Goal: Transaction & Acquisition: Purchase product/service

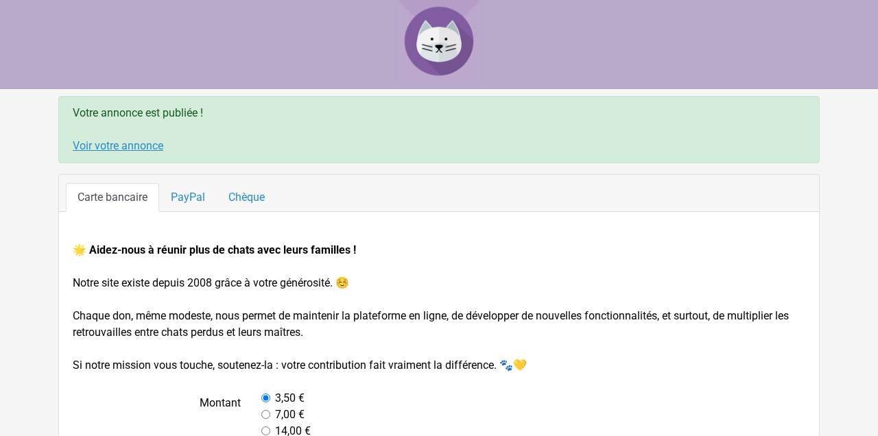
click at [117, 145] on link "Voir votre annonce" at bounding box center [118, 145] width 91 height 13
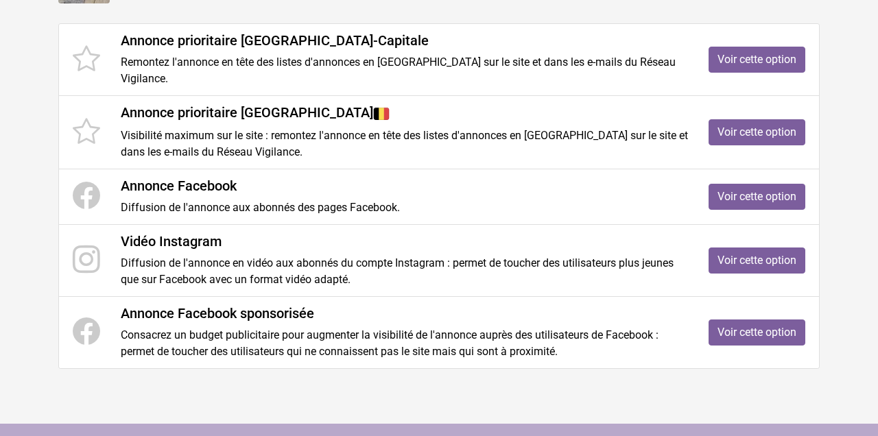
scroll to position [252, 0]
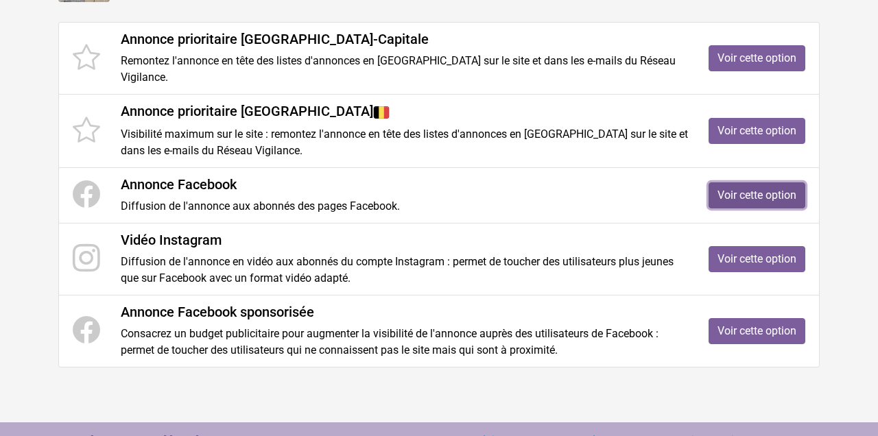
click at [732, 193] on link "Voir cette option" at bounding box center [756, 195] width 97 height 26
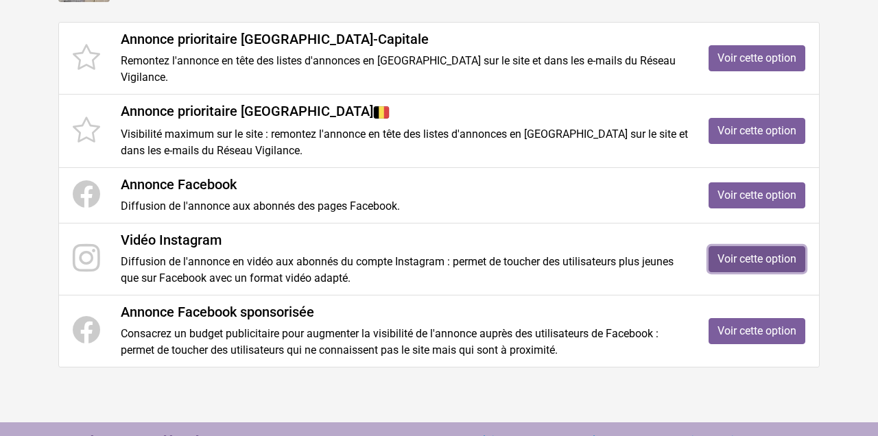
click at [722, 265] on link "Voir cette option" at bounding box center [756, 259] width 97 height 26
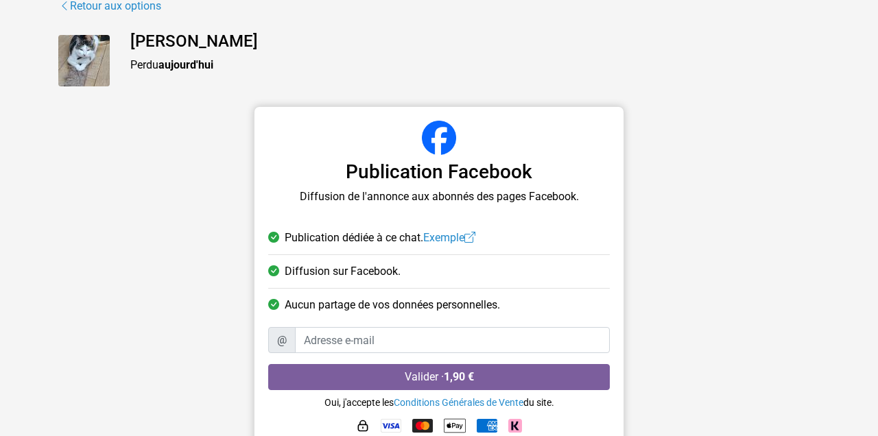
scroll to position [119, 0]
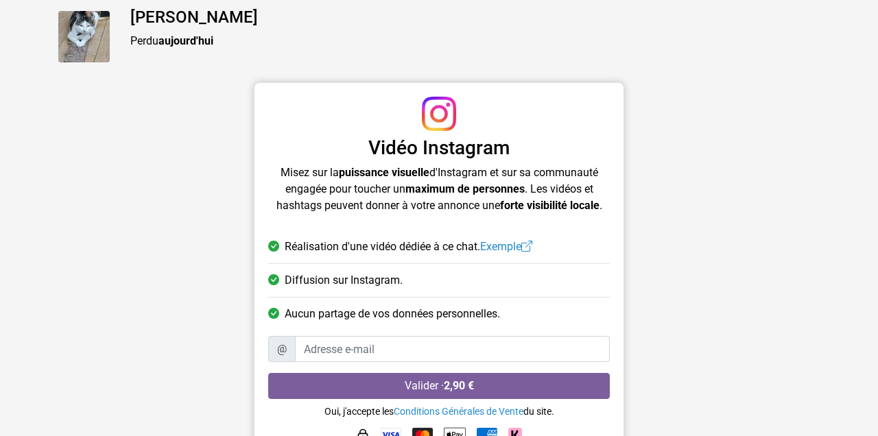
scroll to position [141, 0]
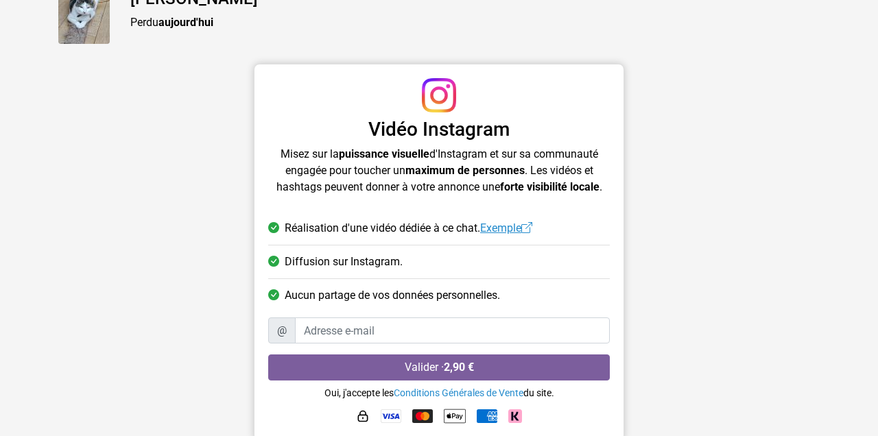
click at [519, 232] on link "Exemple" at bounding box center [506, 227] width 52 height 13
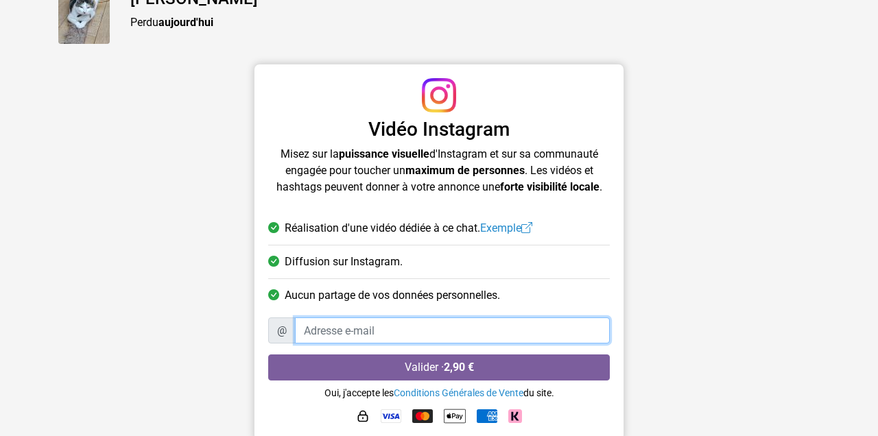
click at [383, 331] on input "Adresse e-mail" at bounding box center [452, 330] width 315 height 26
type input "vandorenm@gmail.com"
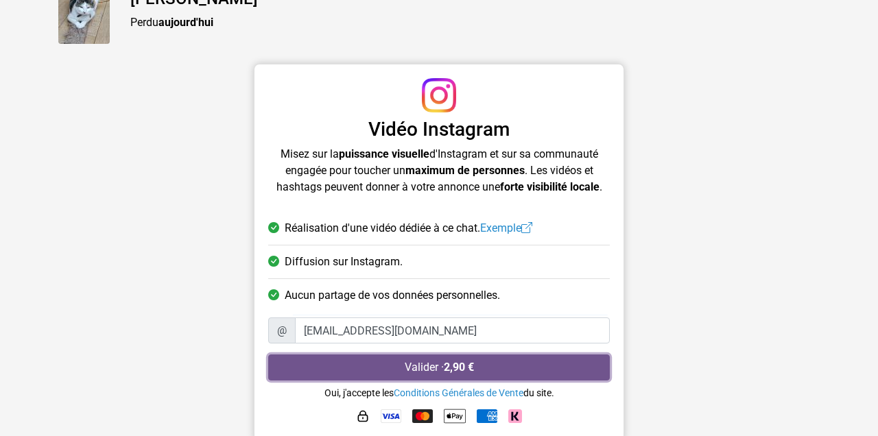
click at [383, 367] on button "Valider · 2,90 €" at bounding box center [438, 367] width 341 height 26
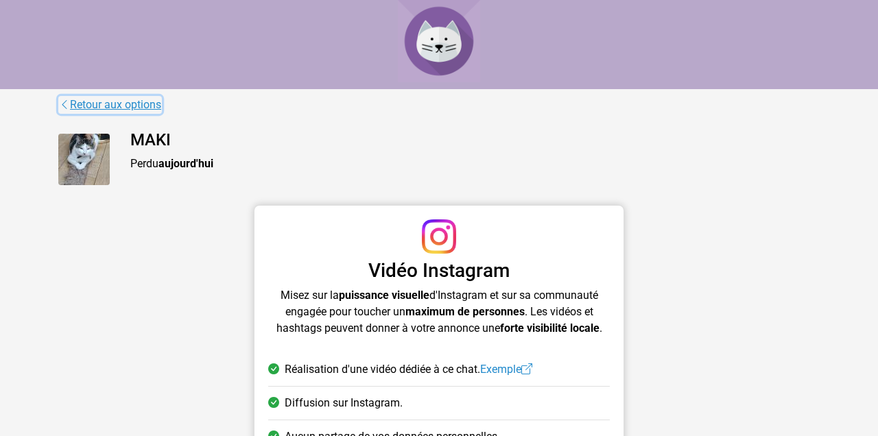
click at [71, 100] on link "Retour aux options" at bounding box center [110, 105] width 104 height 18
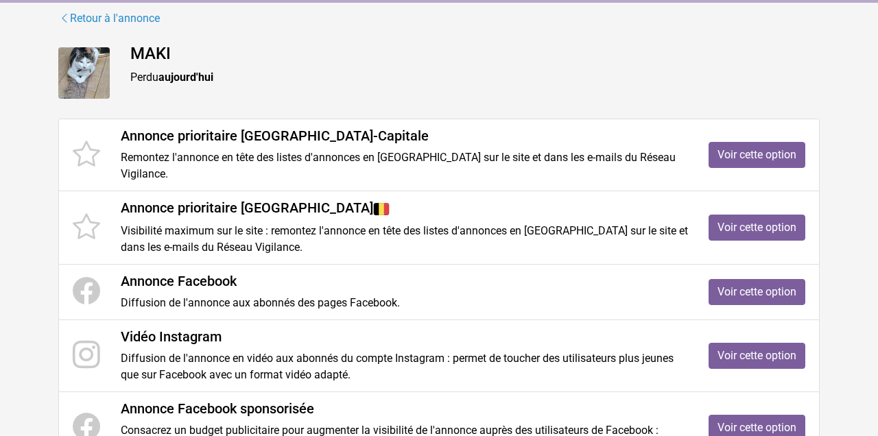
scroll to position [156, 0]
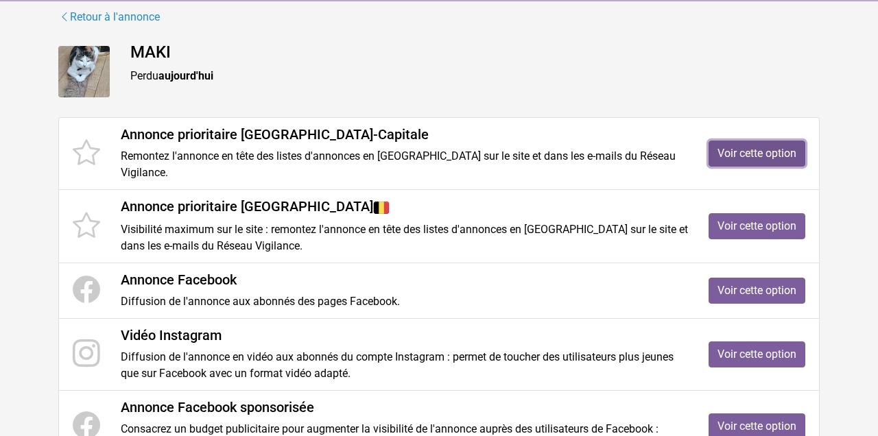
click at [734, 163] on link "Voir cette option" at bounding box center [756, 154] width 97 height 26
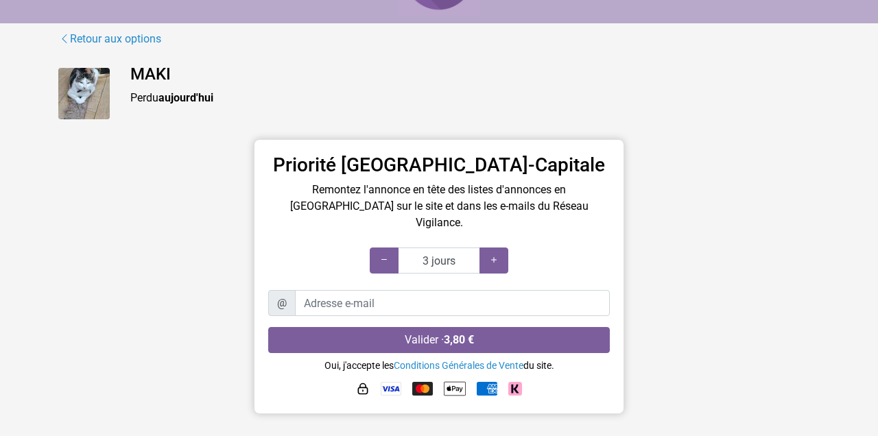
scroll to position [127, 0]
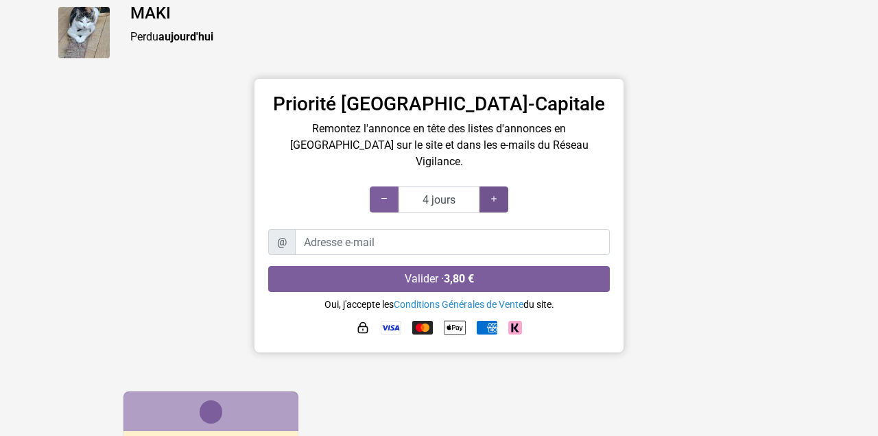
click at [498, 193] on icon at bounding box center [493, 199] width 11 height 13
type input "5 jours"
click at [498, 193] on icon at bounding box center [493, 199] width 11 height 13
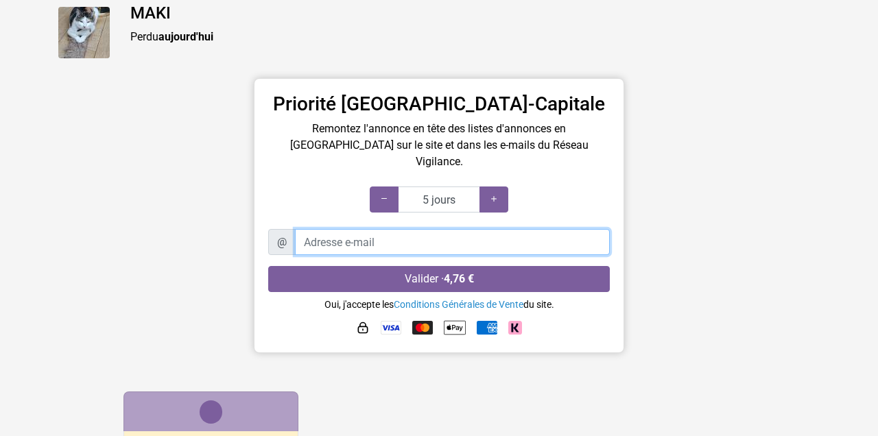
click at [414, 230] on input "Adresse e-mail" at bounding box center [452, 242] width 315 height 26
type input "vandorenm@gmail.com"
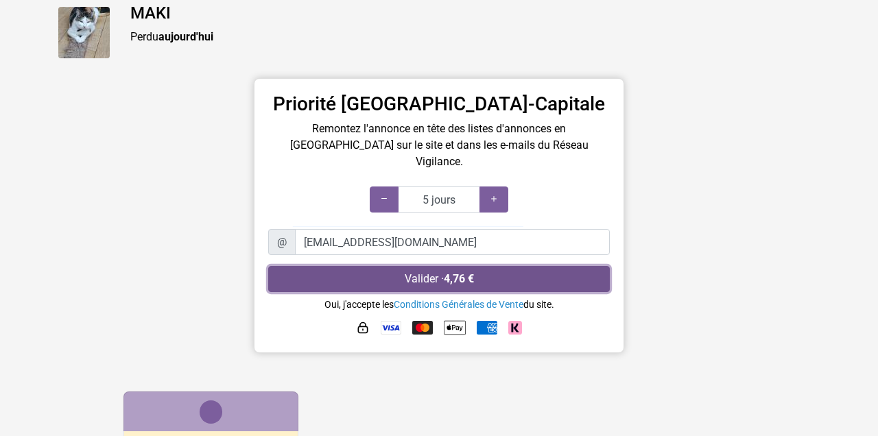
click at [442, 266] on button "Valider · 4,76 €" at bounding box center [438, 279] width 341 height 26
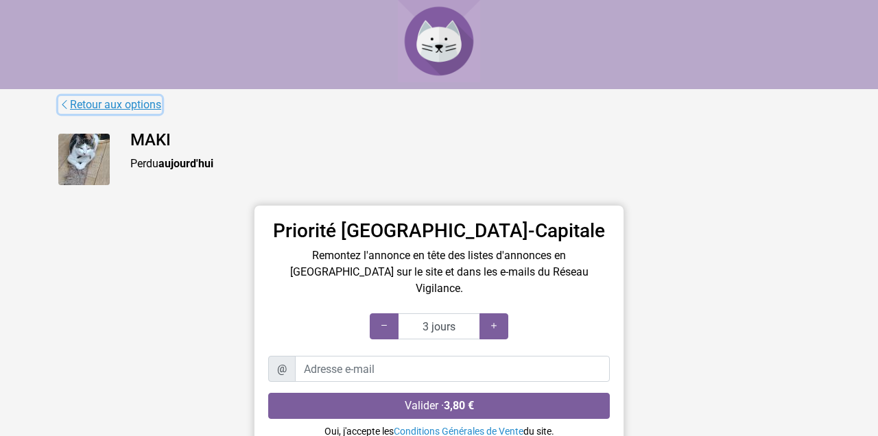
click at [123, 101] on link "Retour aux options" at bounding box center [110, 105] width 104 height 18
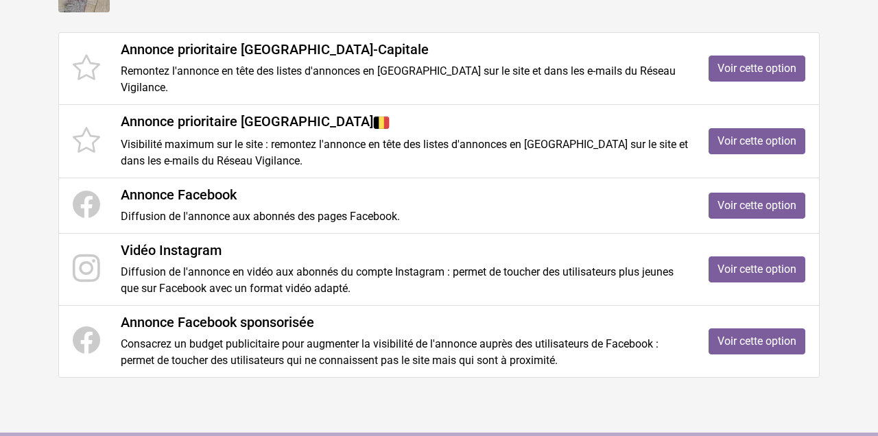
scroll to position [249, 0]
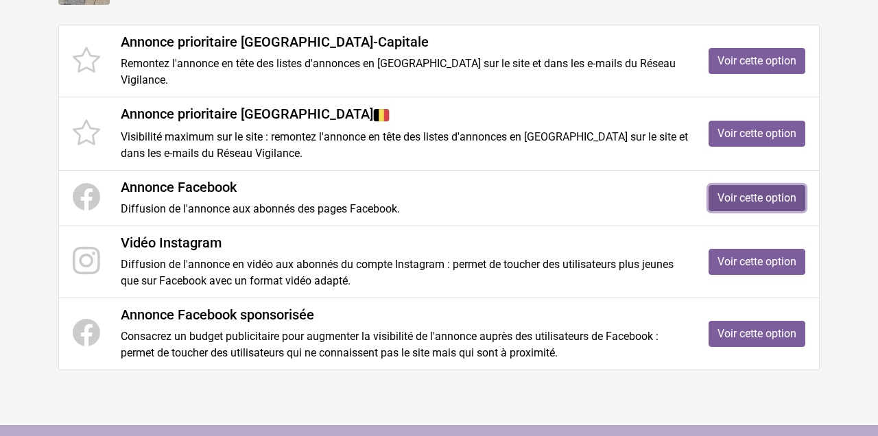
click at [717, 204] on link "Voir cette option" at bounding box center [756, 198] width 97 height 26
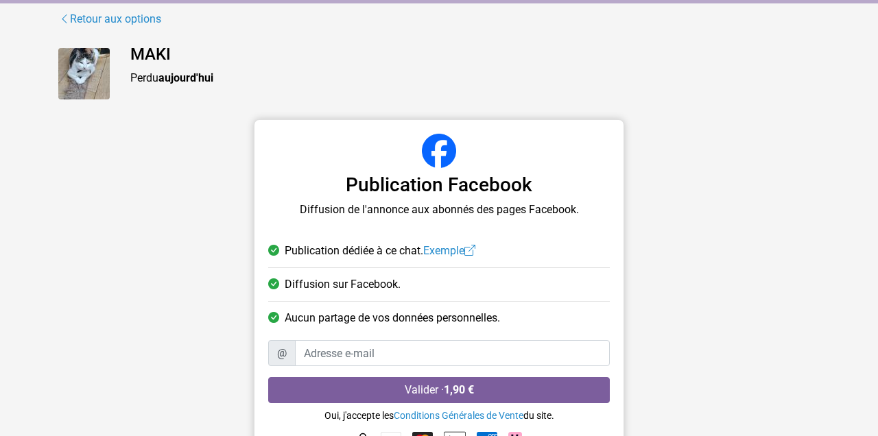
scroll to position [119, 0]
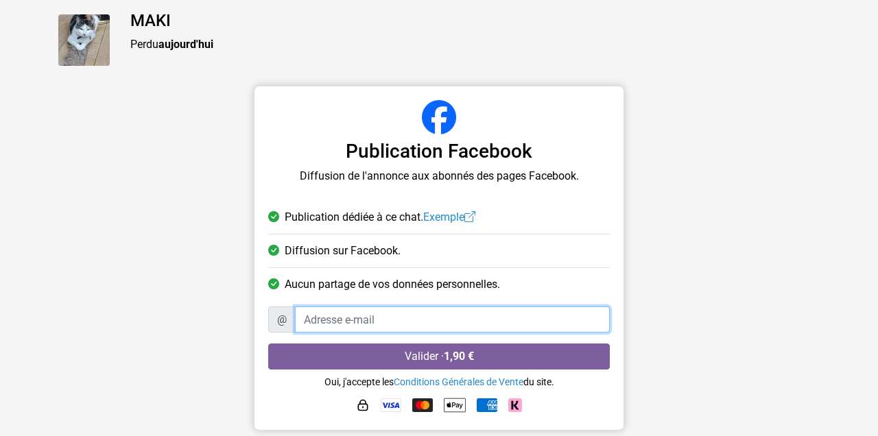
click at [341, 318] on input "Adresse e-mail" at bounding box center [452, 319] width 315 height 26
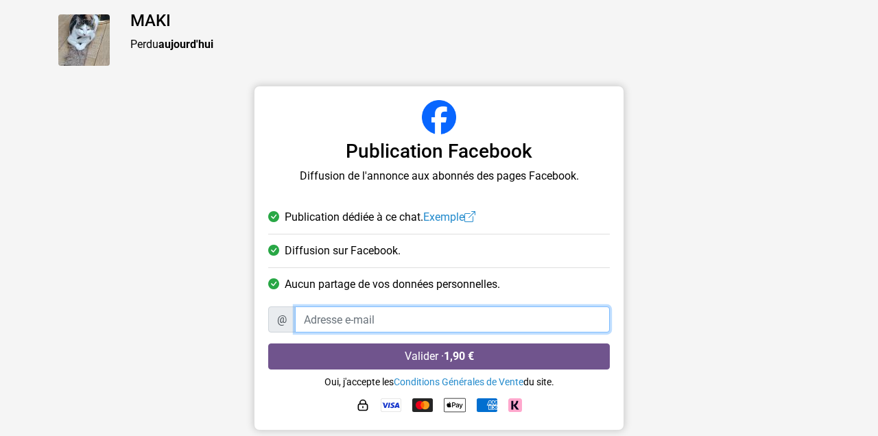
type input "vandorenm@gmail.com"
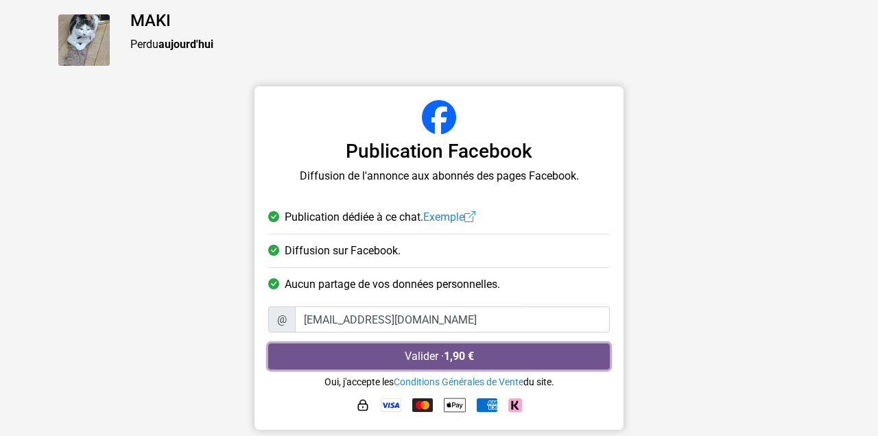
click at [380, 365] on button "Valider · 1,90 €" at bounding box center [438, 356] width 341 height 26
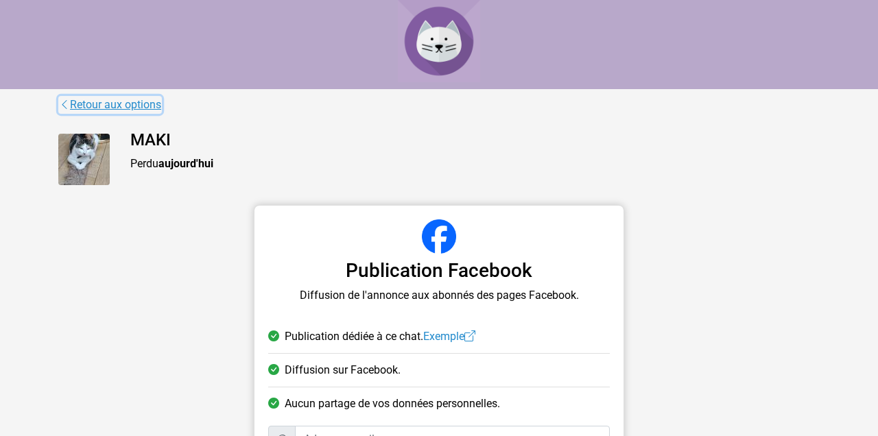
click at [133, 101] on link "Retour aux options" at bounding box center [110, 105] width 104 height 18
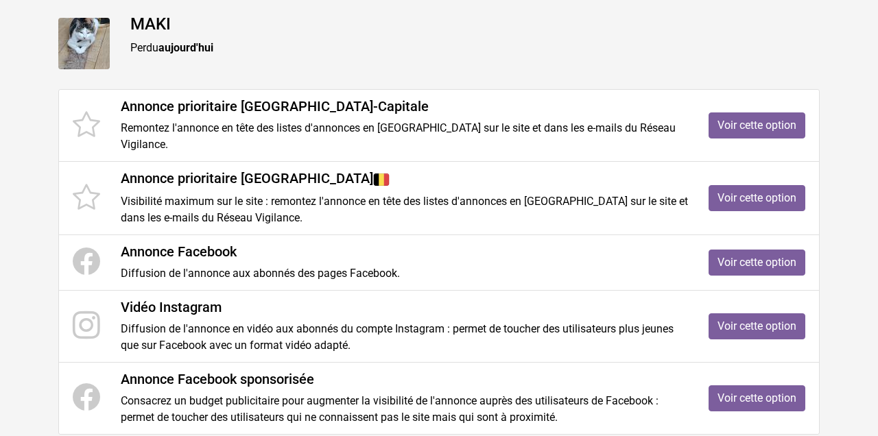
scroll to position [289, 0]
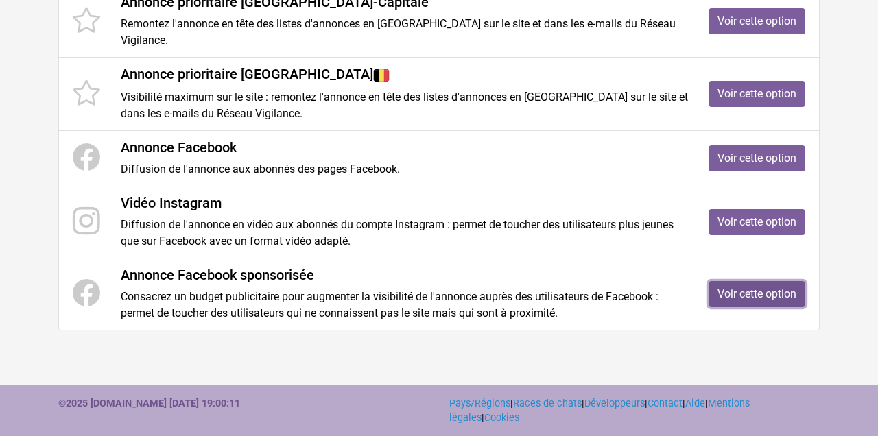
click at [746, 290] on link "Voir cette option" at bounding box center [756, 294] width 97 height 26
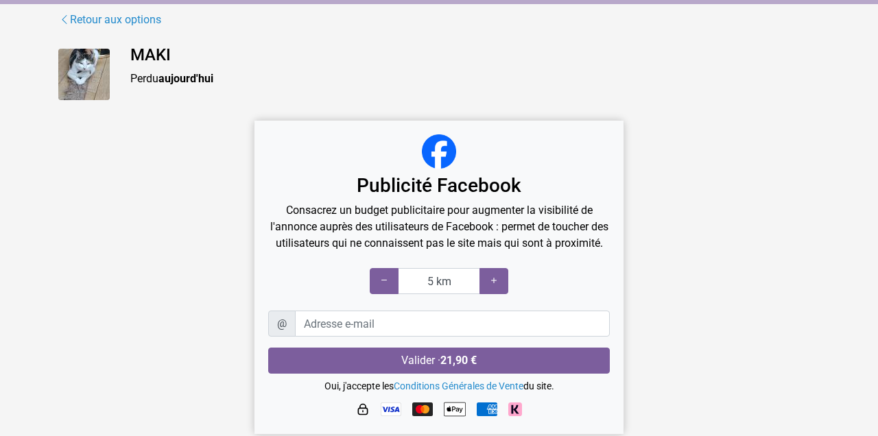
scroll to position [106, 0]
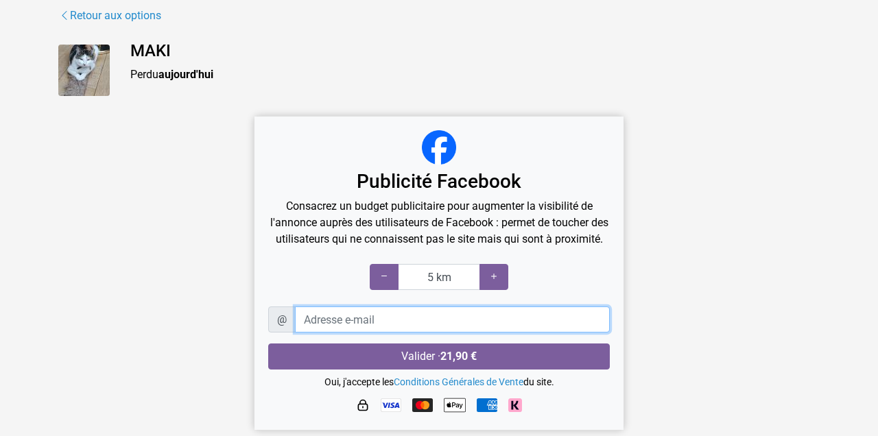
click at [322, 314] on input "Adresse e-mail" at bounding box center [452, 319] width 315 height 26
type input "vandorenm@gmail.com"
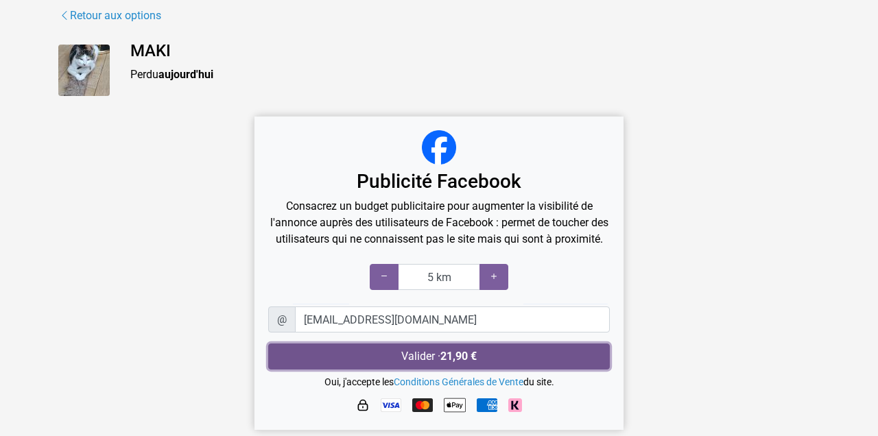
click at [394, 361] on button "Valider · 21,90 €" at bounding box center [438, 356] width 341 height 26
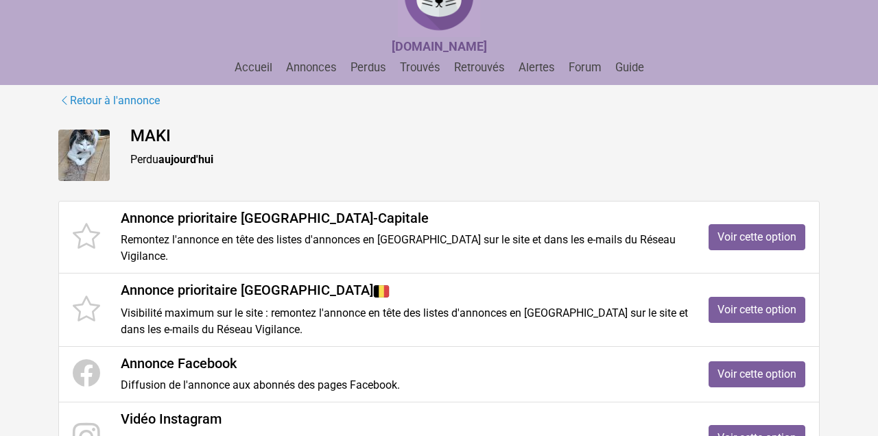
scroll to position [128, 0]
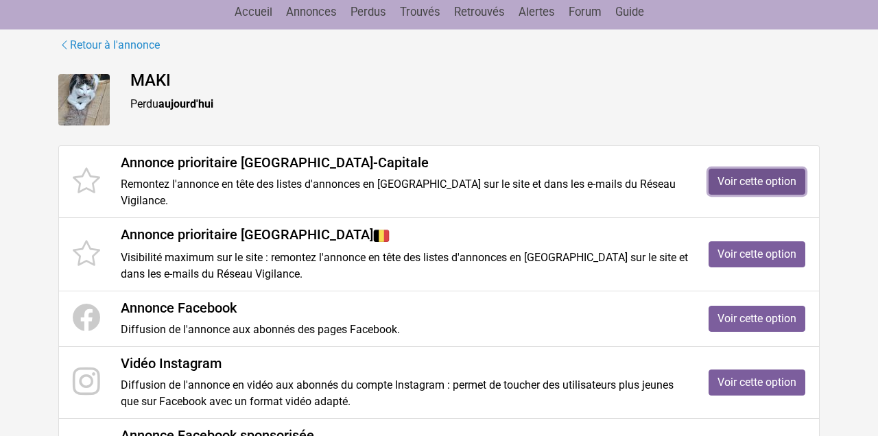
click at [758, 191] on link "Voir cette option" at bounding box center [756, 182] width 97 height 26
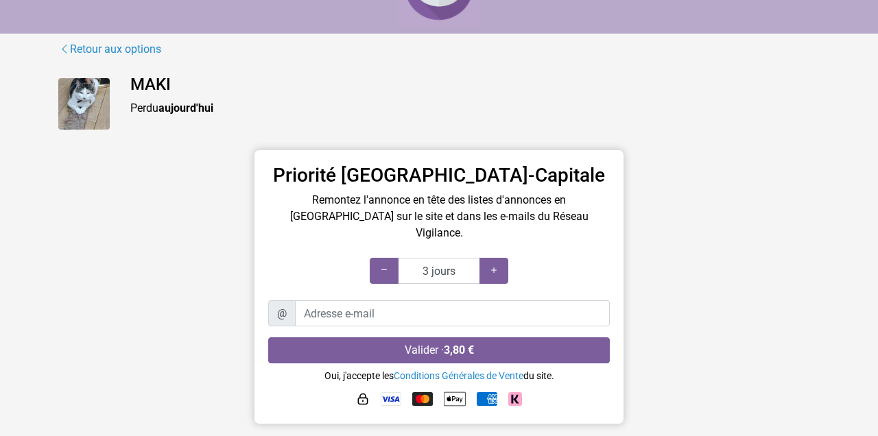
scroll to position [106, 0]
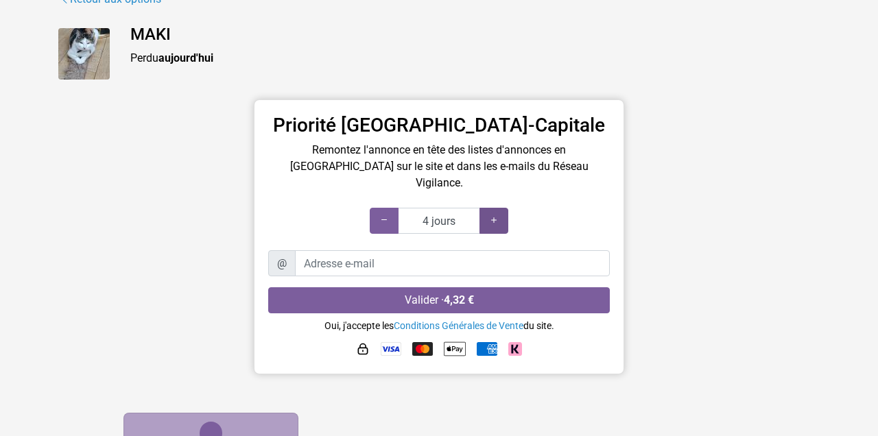
click at [503, 208] on div at bounding box center [493, 221] width 29 height 26
click at [502, 208] on div at bounding box center [493, 221] width 29 height 26
click at [496, 211] on div at bounding box center [493, 221] width 29 height 26
type input "7 jours"
click at [496, 211] on div at bounding box center [493, 221] width 29 height 26
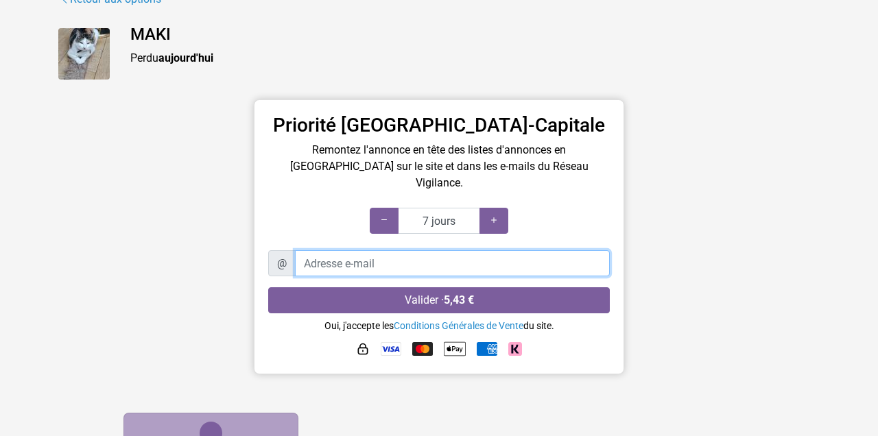
click at [336, 250] on input "Adresse e-mail" at bounding box center [452, 263] width 315 height 26
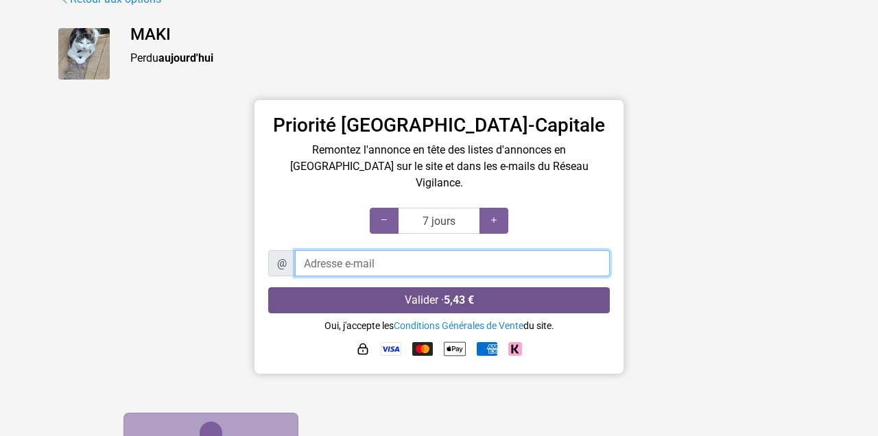
type input "[EMAIL_ADDRESS][DOMAIN_NAME]"
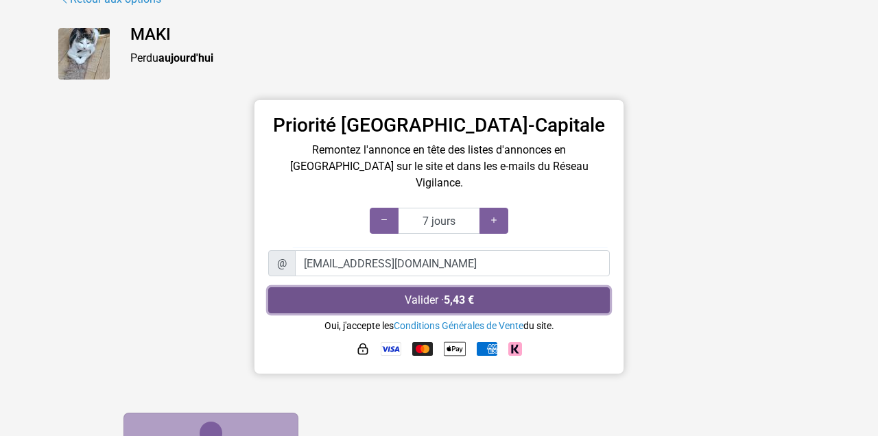
click at [398, 291] on button "Valider · 5,43 €" at bounding box center [438, 300] width 341 height 26
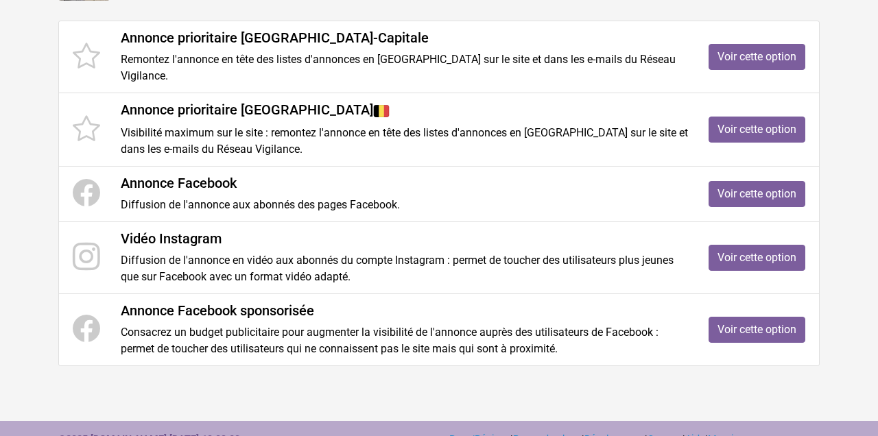
scroll to position [254, 0]
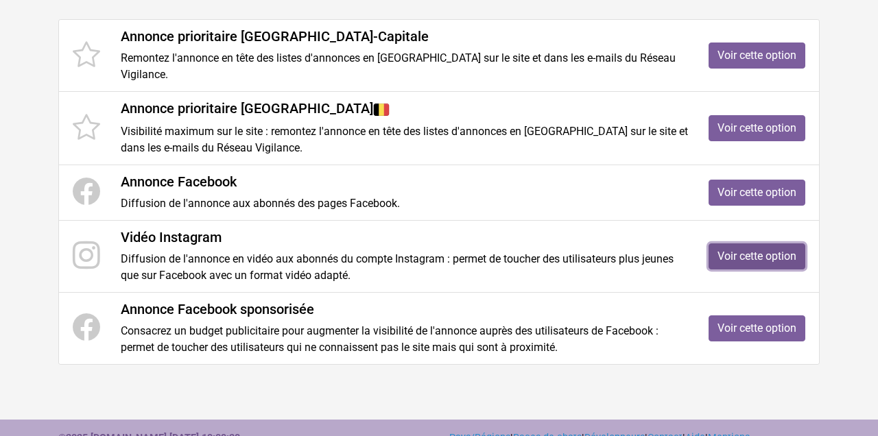
click at [742, 265] on link "Voir cette option" at bounding box center [756, 256] width 97 height 26
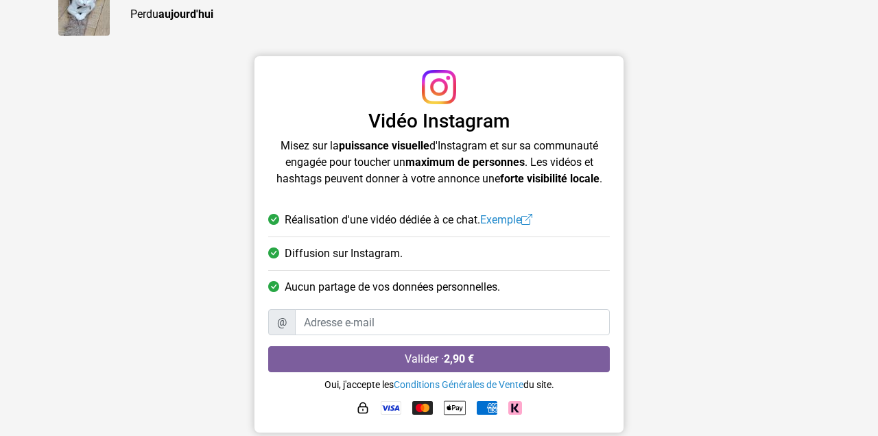
scroll to position [152, 0]
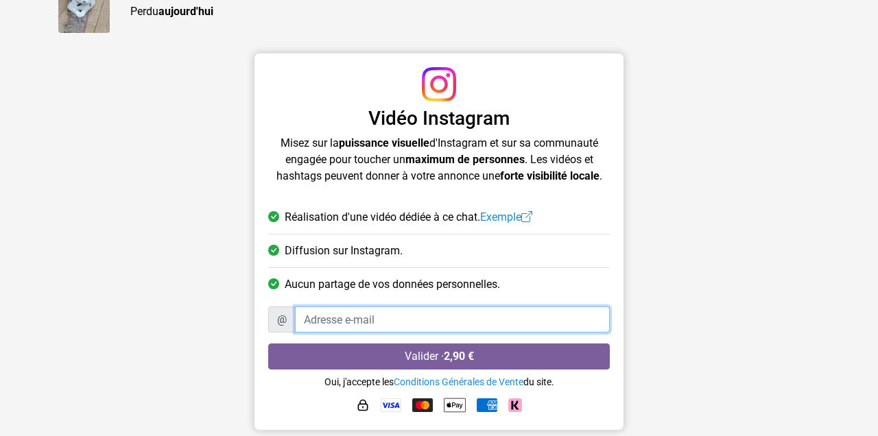
click at [431, 322] on input "Adresse e-mail" at bounding box center [452, 319] width 315 height 26
type input "vandorenm@gmail.com"
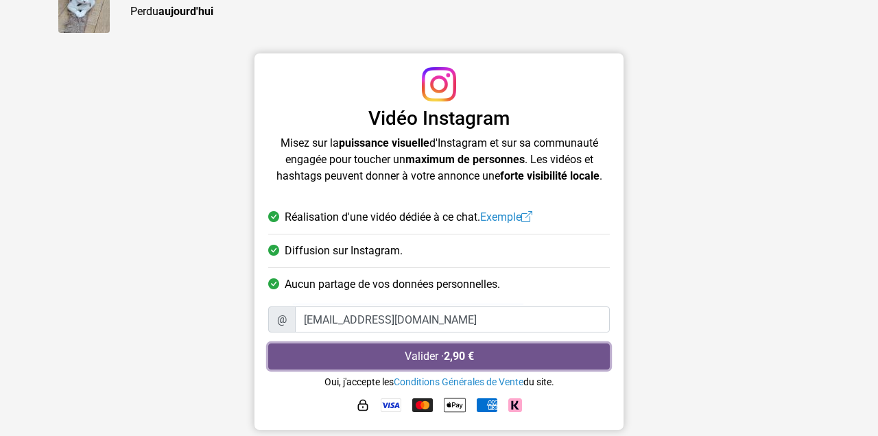
click at [415, 355] on button "Valider · 2,90 €" at bounding box center [438, 356] width 341 height 26
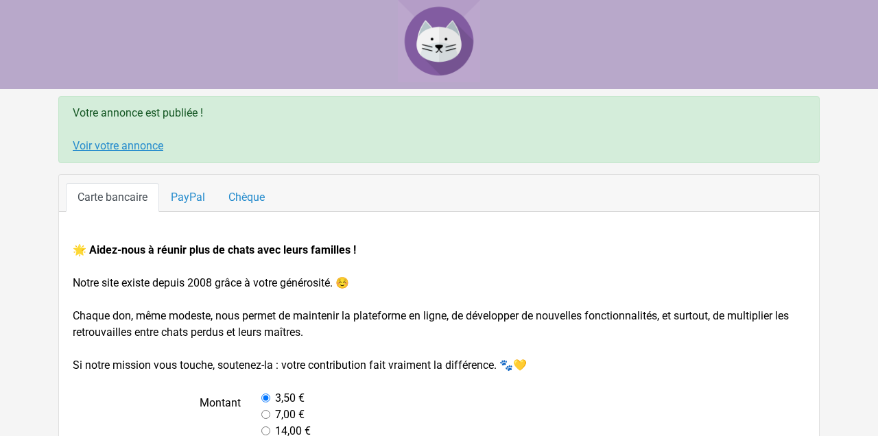
click at [154, 145] on link "Voir votre annonce" at bounding box center [118, 145] width 91 height 13
